Goal: Find specific page/section: Find specific page/section

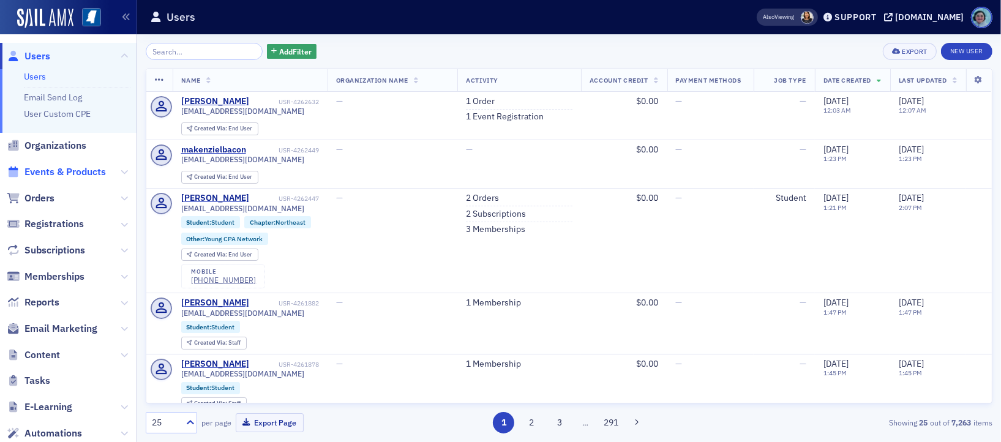
click at [59, 167] on span "Events & Products" at bounding box center [64, 171] width 81 height 13
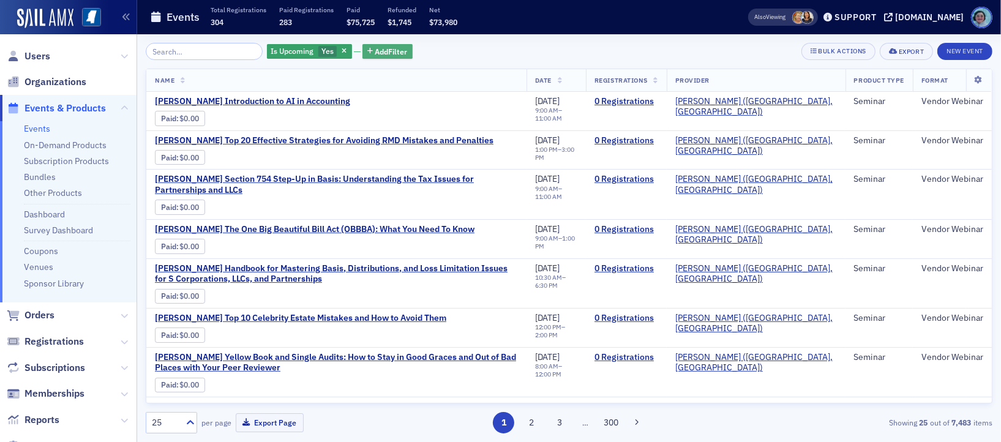
click at [375, 48] on span "Add Filter" at bounding box center [391, 51] width 32 height 11
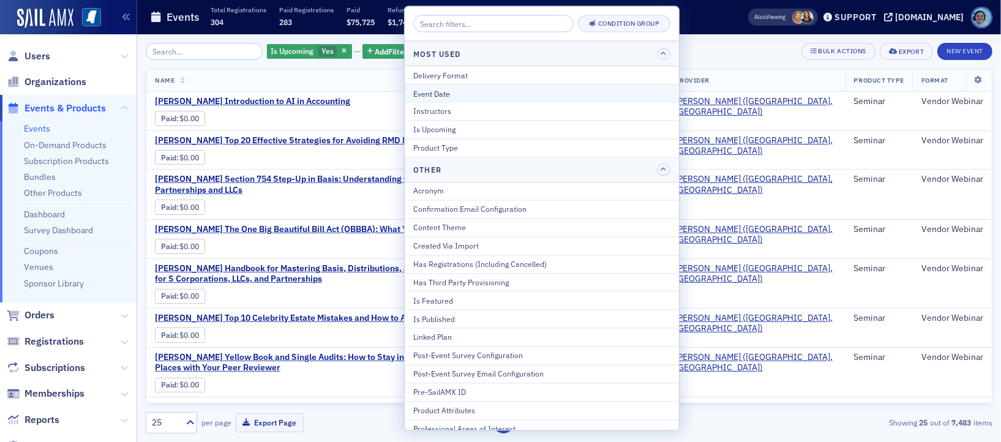
click at [476, 94] on div "Event Date" at bounding box center [541, 93] width 257 height 11
select select "8"
select select "2025"
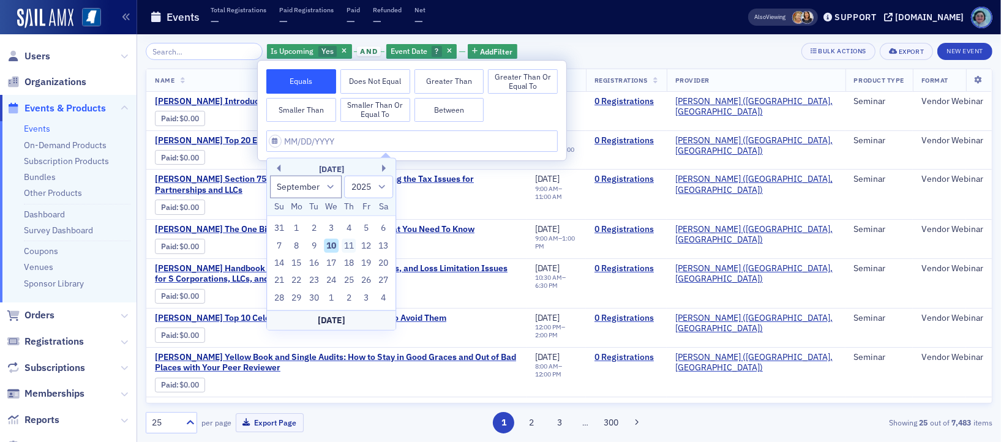
click at [351, 240] on div "11" at bounding box center [349, 245] width 15 height 15
type input "[DATE]"
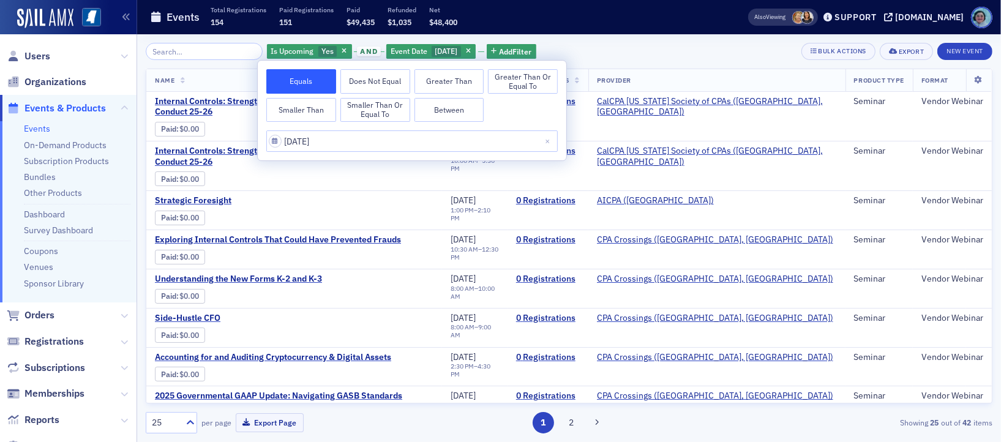
click at [640, 47] on div "Is Upcoming Yes and Event Date [DATE] Add Filter Bulk Actions Export New Event" at bounding box center [569, 51] width 847 height 17
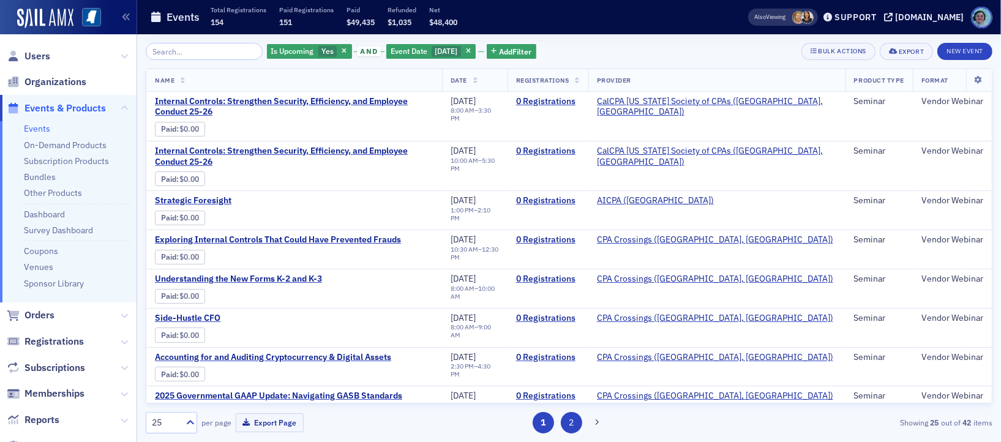
click at [567, 419] on button "2" at bounding box center [571, 422] width 21 height 21
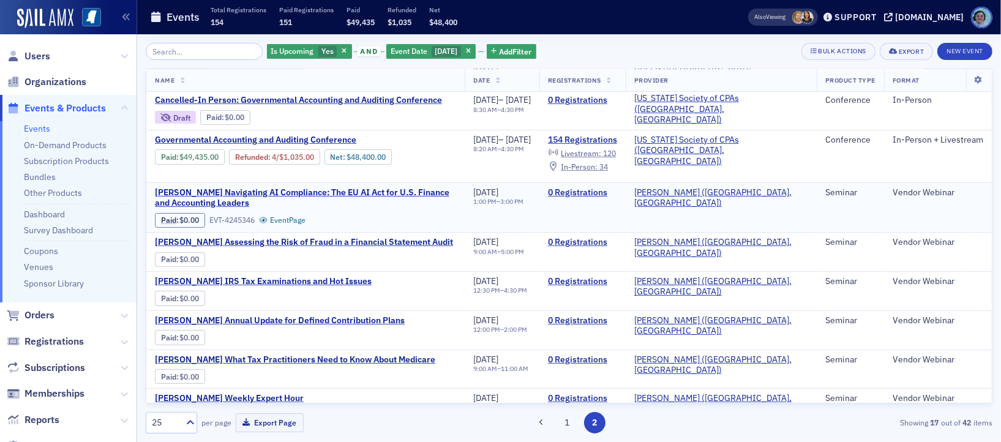
scroll to position [61, 0]
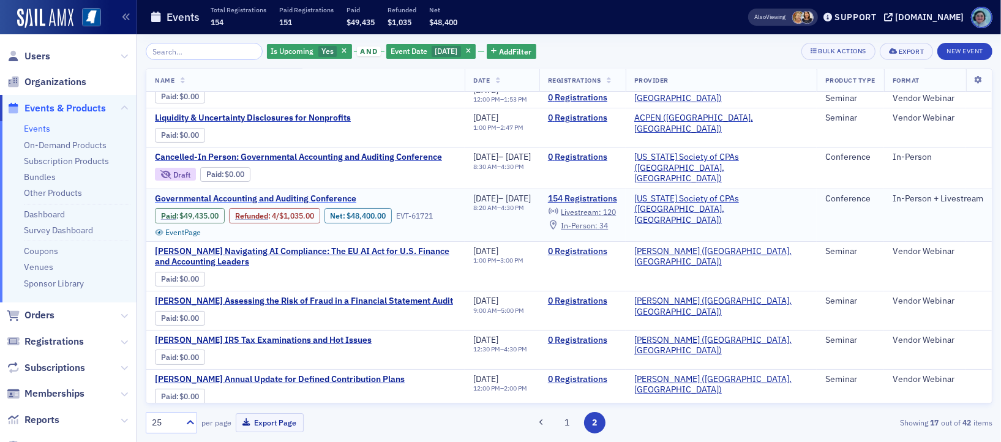
click at [313, 193] on span "Governmental Accounting and Auditing Conference" at bounding box center [258, 198] width 206 height 11
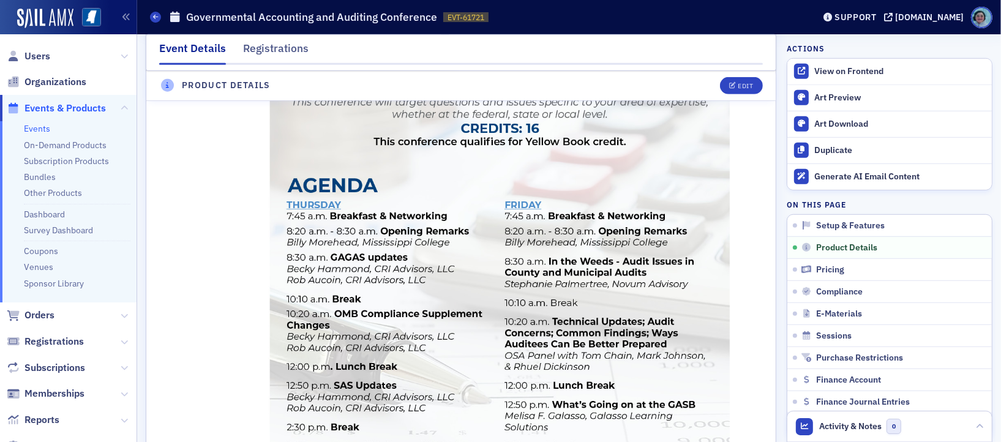
scroll to position [735, 0]
click at [300, 48] on div "Registrations" at bounding box center [276, 51] width 66 height 23
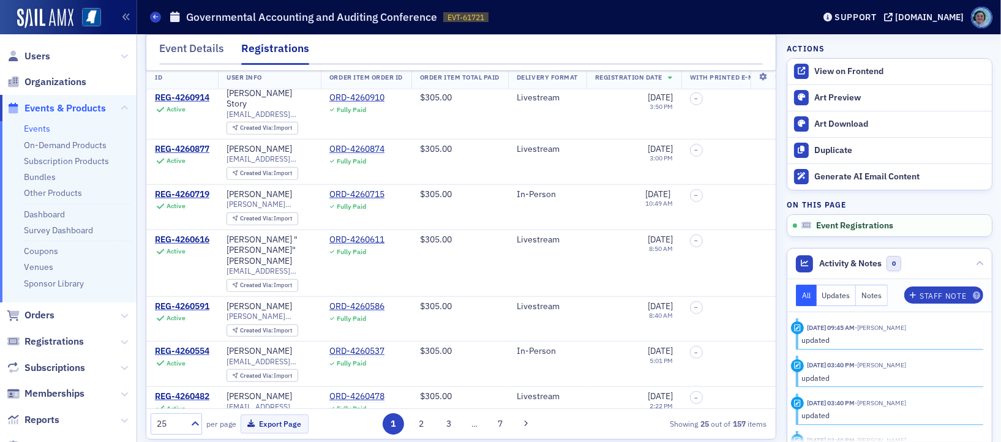
scroll to position [95, 0]
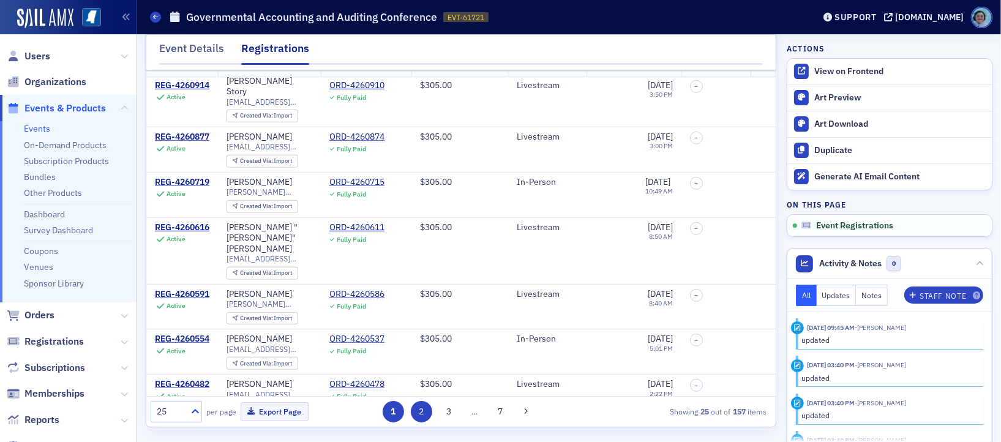
click at [420, 418] on button "2" at bounding box center [421, 411] width 21 height 21
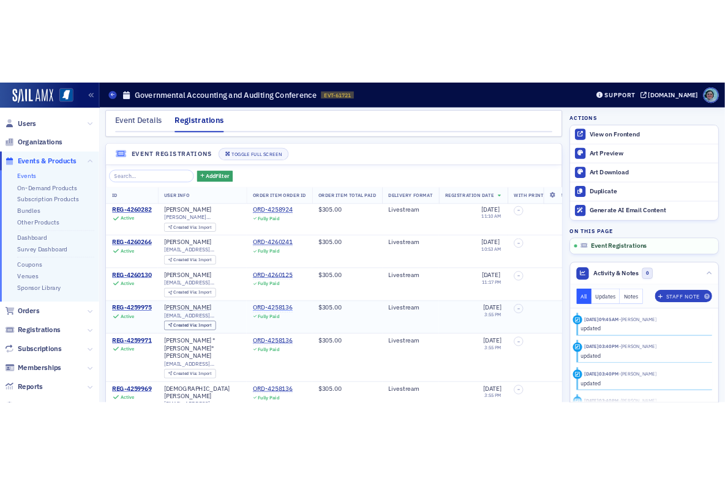
scroll to position [0, 0]
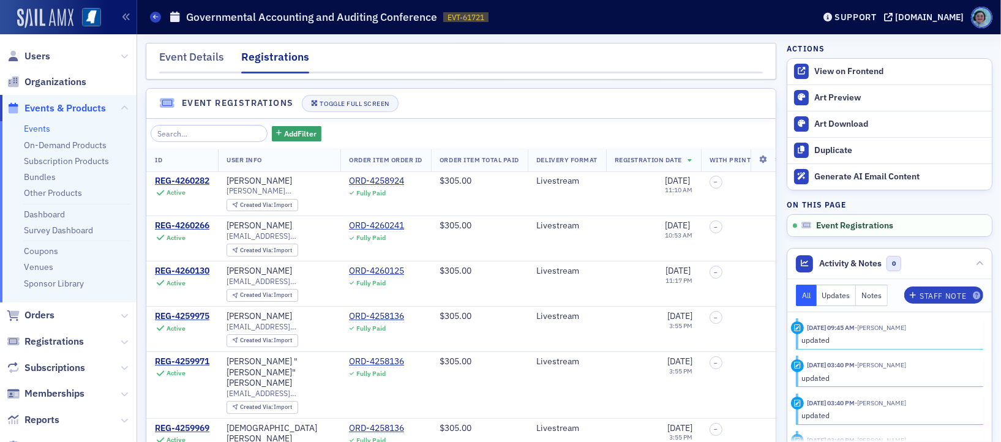
click at [54, 15] on img at bounding box center [45, 19] width 56 height 20
